Goal: Connect with others: Connect with others

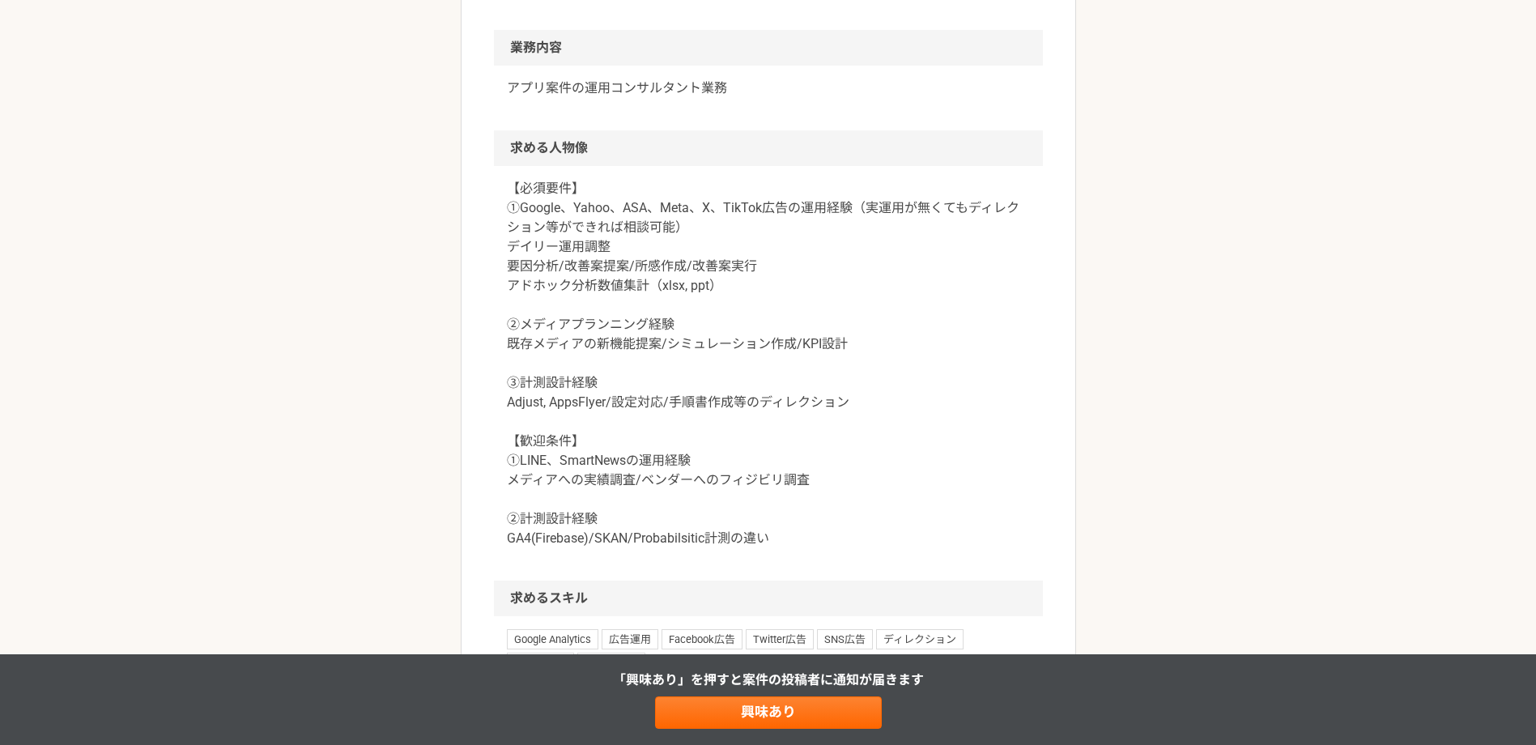
scroll to position [567, 0]
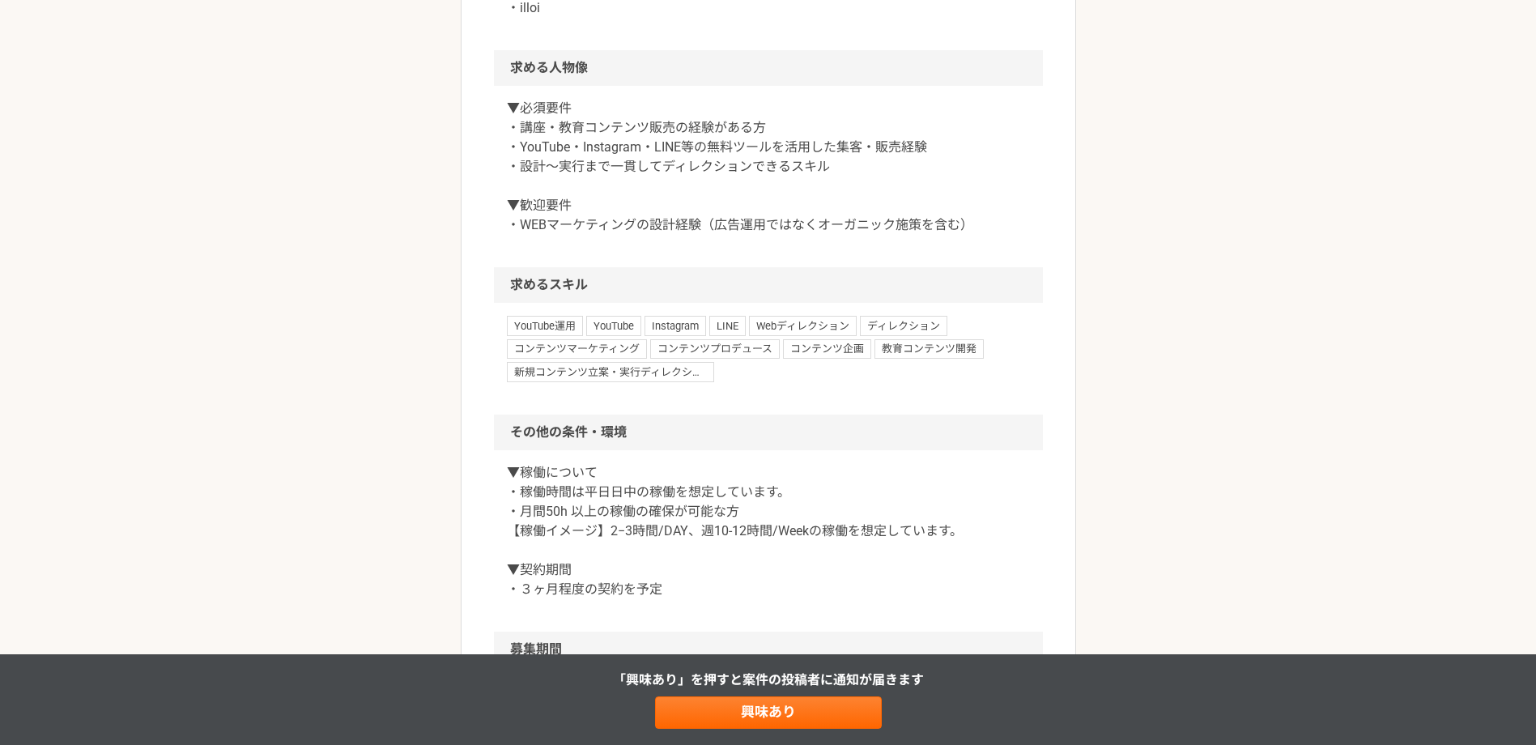
scroll to position [1053, 0]
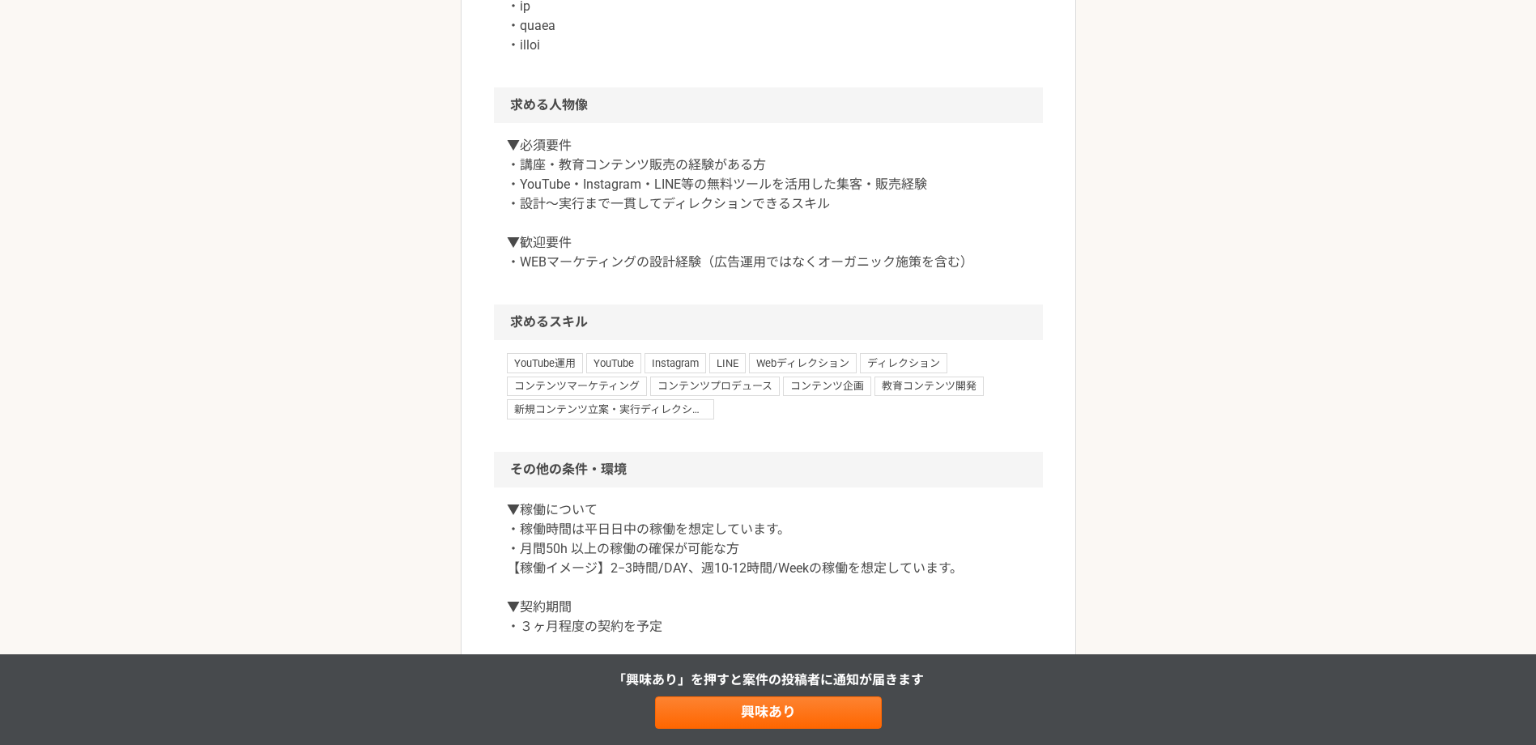
click at [696, 691] on div "「興味あり」を押すと 案件の投稿者に通知が届きます 興味あり" at bounding box center [768, 699] width 1536 height 91
drag, startPoint x: 695, startPoint y: 691, endPoint x: 697, endPoint y: 704, distance: 13.9
click at [697, 703] on link "興味あり" at bounding box center [768, 712] width 227 height 32
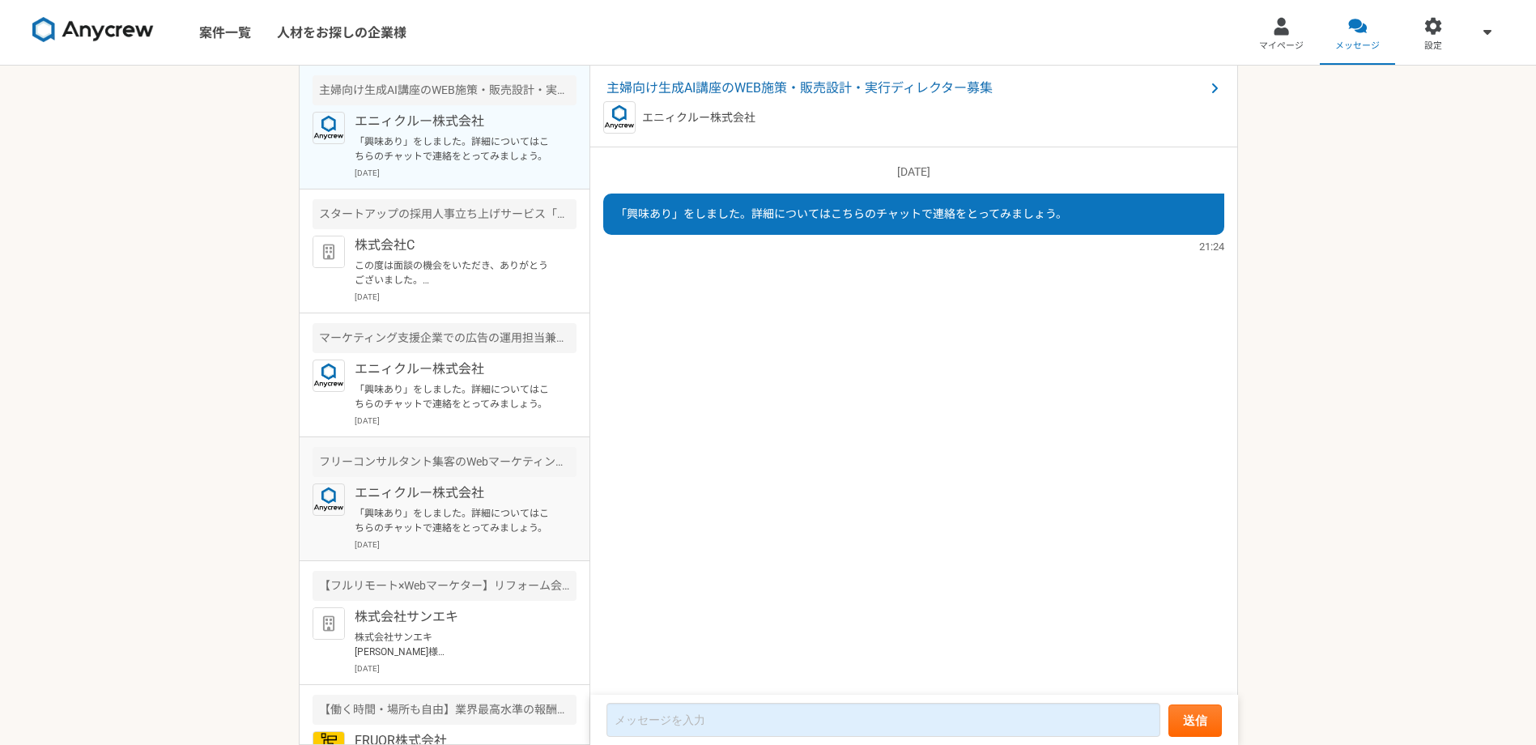
click at [412, 548] on p "2025年8月28日" at bounding box center [466, 544] width 222 height 12
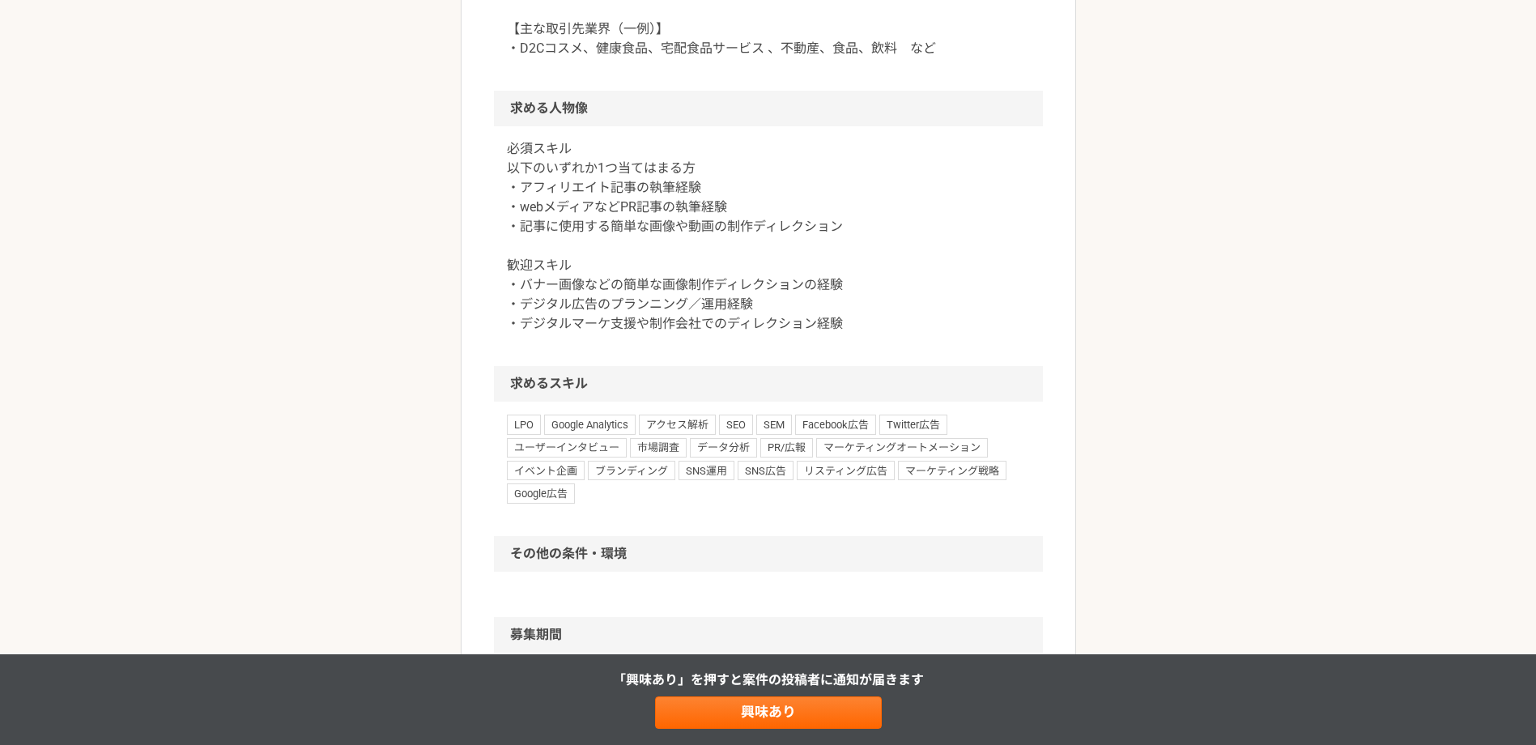
scroll to position [972, 0]
